Goal: Information Seeking & Learning: Learn about a topic

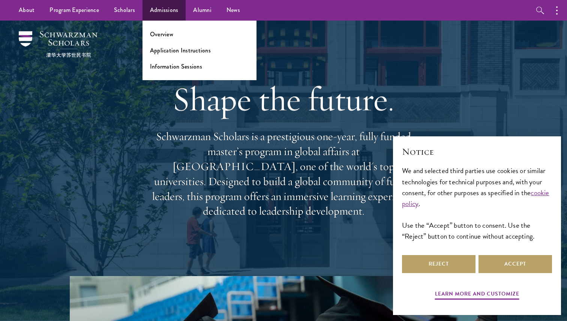
click at [167, 39] on ul "Overview Application Instructions Information Sessions" at bounding box center [200, 51] width 114 height 60
click at [167, 34] on link "Overview" at bounding box center [161, 34] width 23 height 9
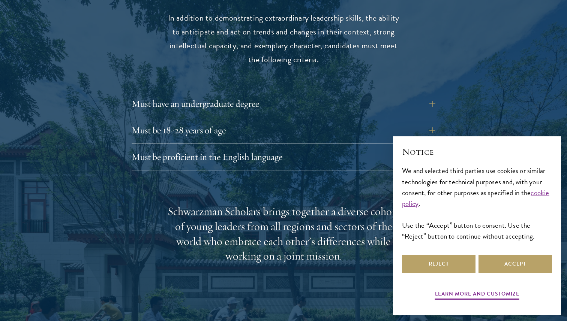
scroll to position [1021, 0]
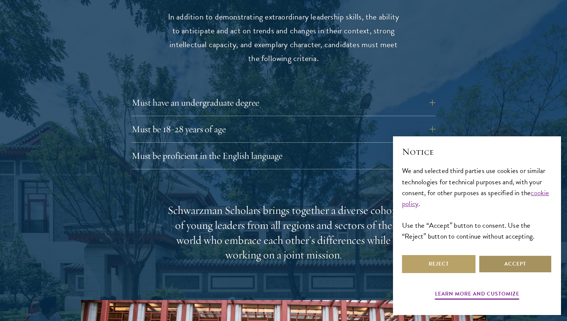
click at [512, 258] on button "Accept" at bounding box center [516, 264] width 74 height 18
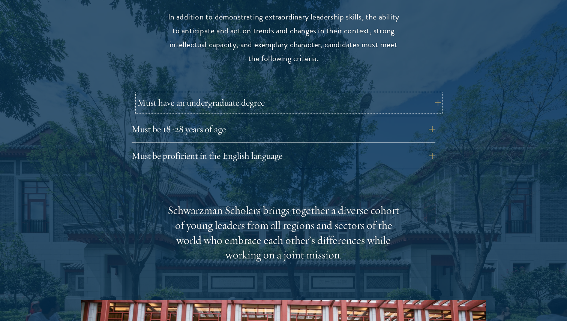
click at [430, 96] on button "Must have an undergraduate degree" at bounding box center [289, 103] width 304 height 18
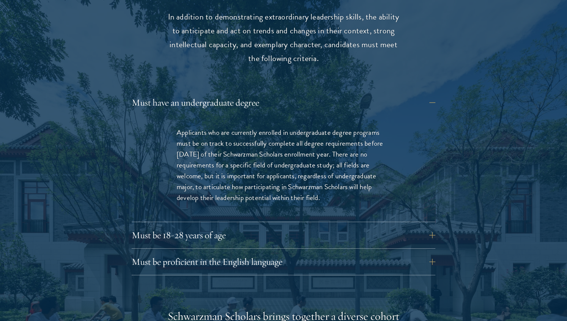
click at [439, 149] on div "Eligibility In addition to demonstrating extraordinary leadership skills, the a…" at bounding box center [283, 305] width 405 height 649
click at [424, 227] on button "Must be 18-28 years of age" at bounding box center [289, 236] width 304 height 18
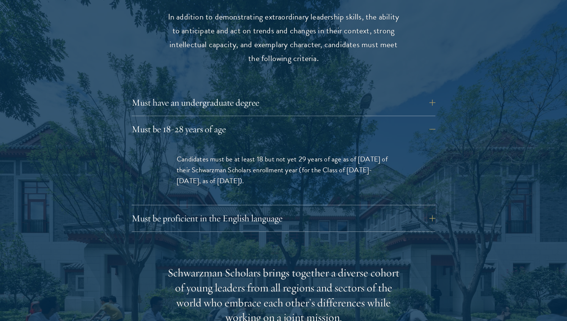
click at [424, 213] on div "Must be proficient in the English language Applicants must demonstrate strong E…" at bounding box center [284, 221] width 304 height 23
click at [434, 210] on button "Must be proficient in the English language" at bounding box center [289, 219] width 304 height 18
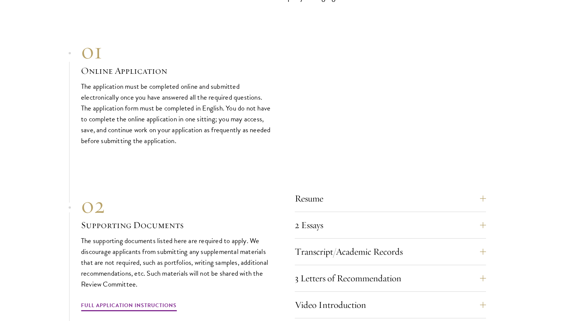
scroll to position [2442, 0]
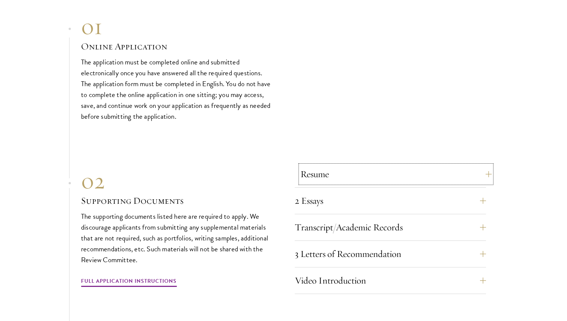
click at [436, 165] on button "Resume" at bounding box center [395, 174] width 191 height 18
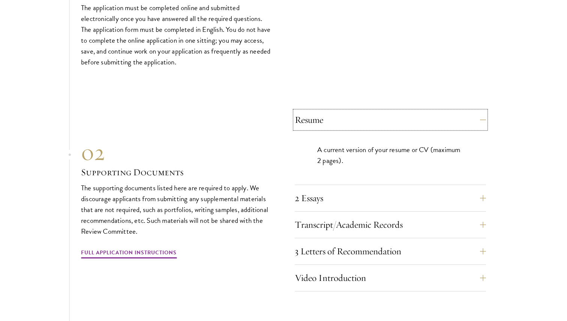
scroll to position [2326, 0]
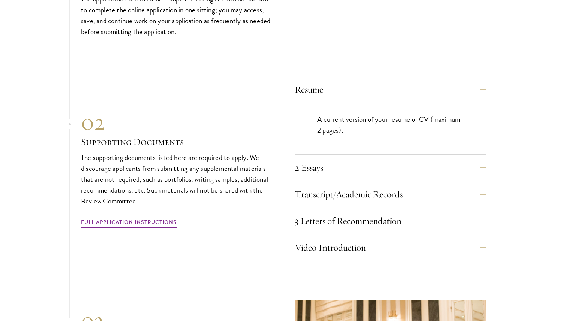
click at [496, 138] on section "01 Online Application 01 Online Application The application must be completed o…" at bounding box center [283, 186] width 567 height 516
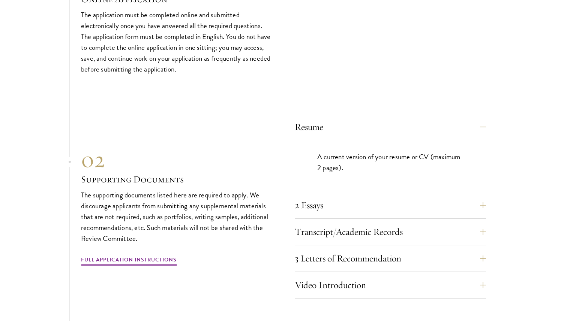
scroll to position [2296, 0]
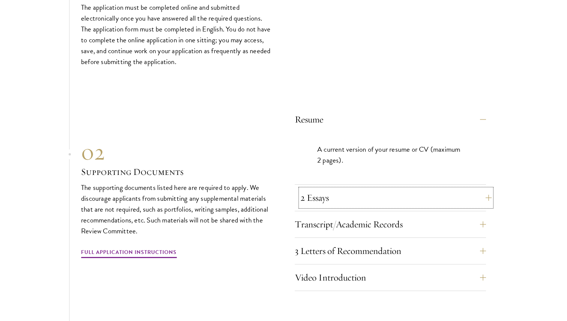
click at [484, 189] on button "2 Essays" at bounding box center [395, 198] width 191 height 18
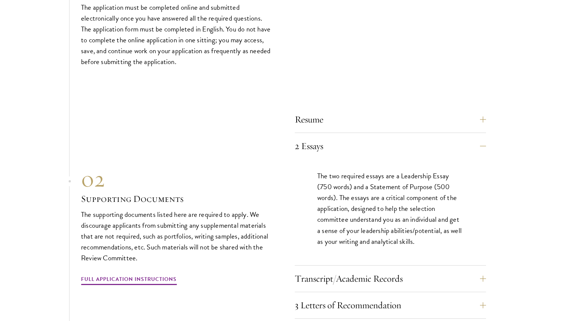
click at [500, 134] on section "01 Online Application 01 Online Application The application must be completed o…" at bounding box center [283, 243] width 567 height 571
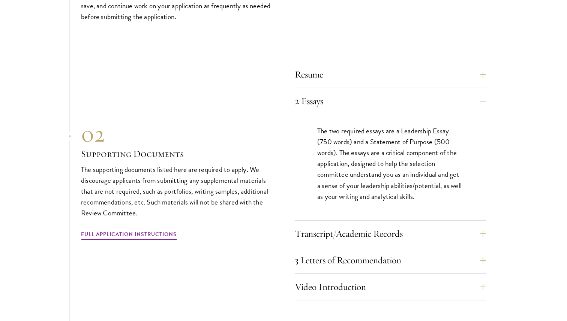
scroll to position [2342, 0]
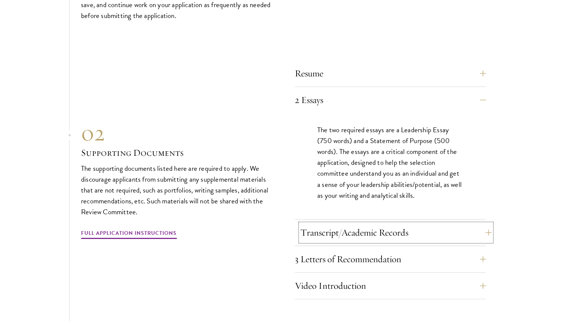
click at [478, 224] on button "Transcript/Academic Records" at bounding box center [395, 233] width 191 height 18
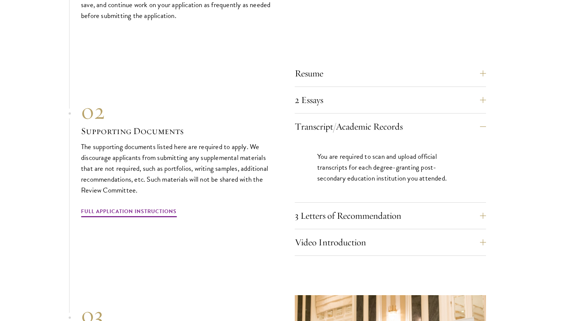
click at [504, 180] on section "01 Online Application 01 Online Application The application must be completed o…" at bounding box center [283, 175] width 567 height 527
click at [489, 202] on section "01 Online Application 01 Online Application The application must be completed o…" at bounding box center [283, 175] width 567 height 527
click at [480, 209] on button "3 Letters of Recommendation" at bounding box center [395, 216] width 191 height 18
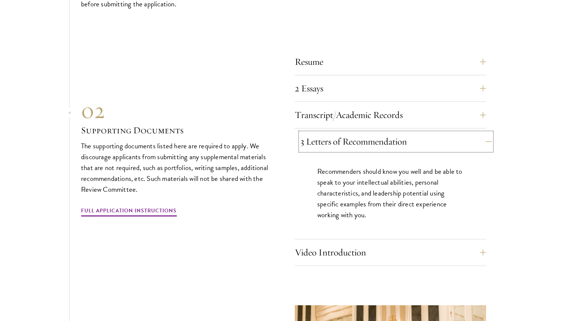
scroll to position [2358, 0]
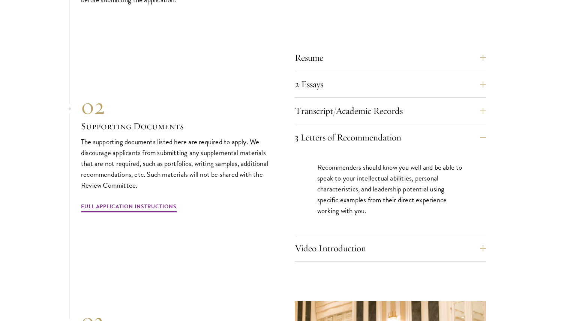
click at [481, 186] on div "Recommenders should know you well and be able to speak to your intellectual abi…" at bounding box center [390, 193] width 191 height 84
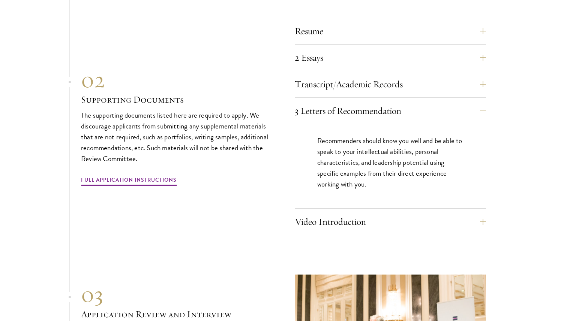
scroll to position [2395, 0]
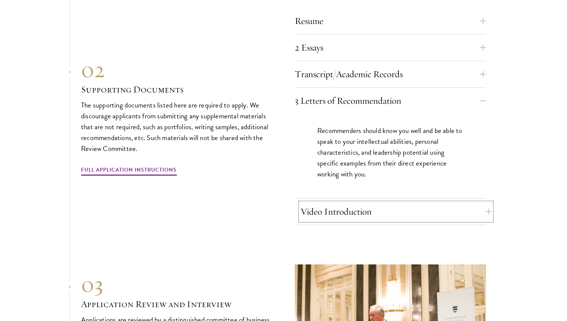
click at [476, 203] on button "Video Introduction" at bounding box center [395, 212] width 191 height 18
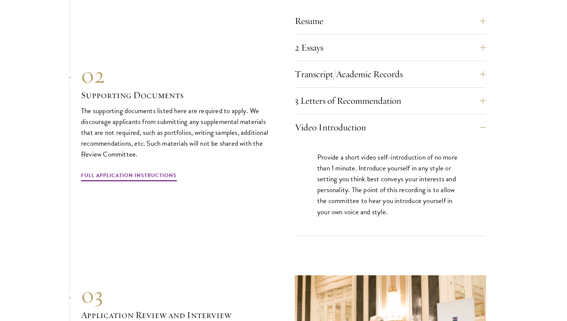
click at [458, 241] on div "01 Online Application 01 Online Application The application must be completed o…" at bounding box center [283, 140] width 405 height 560
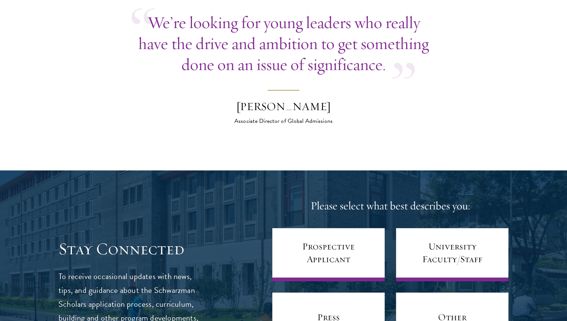
scroll to position [3030, 0]
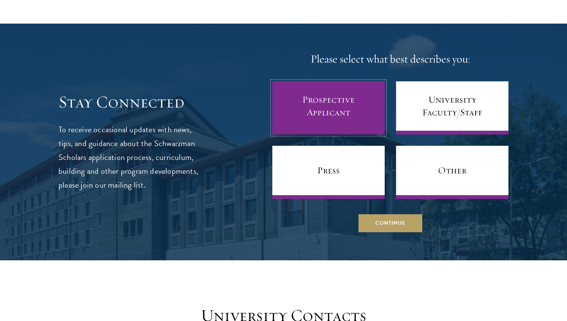
click at [355, 92] on link "Prospective Applicant" at bounding box center [328, 107] width 113 height 53
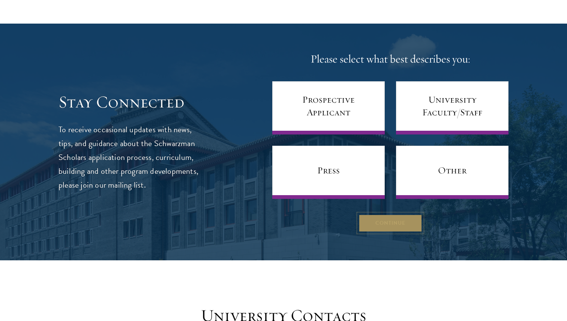
click at [377, 214] on button "Continue" at bounding box center [391, 223] width 64 height 18
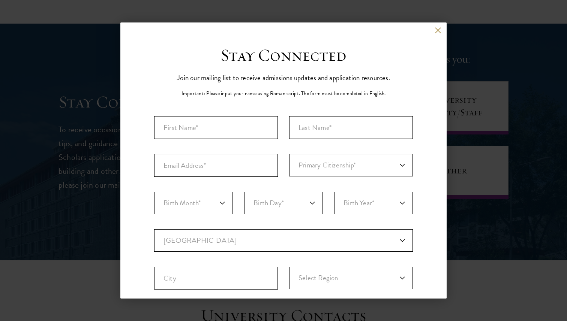
click at [441, 29] on div "Back" at bounding box center [283, 36] width 326 height 18
click at [436, 32] on button at bounding box center [438, 30] width 6 height 6
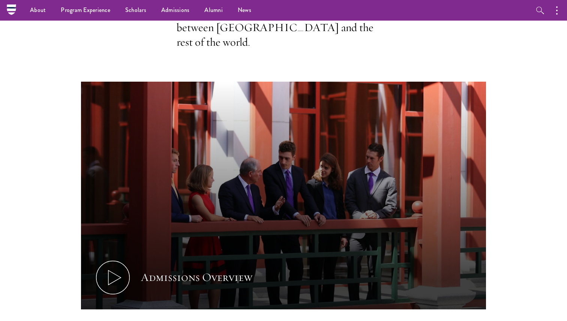
scroll to position [0, 0]
